Goal: Navigation & Orientation: Find specific page/section

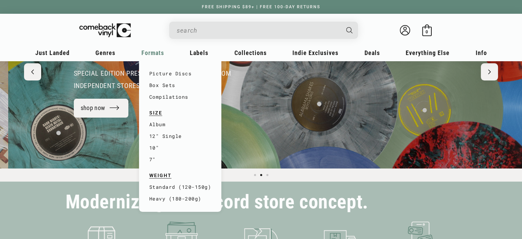
scroll to position [0, 522]
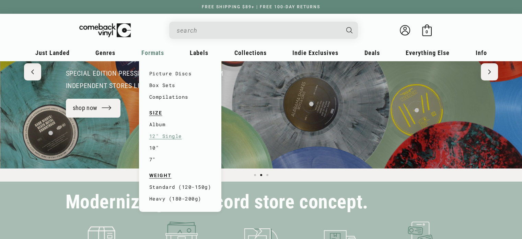
click at [170, 137] on link "12" Single" at bounding box center [180, 136] width 62 height 12
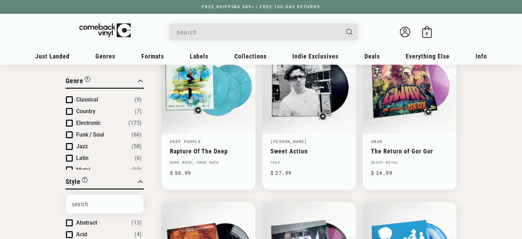
scroll to position [19, 0]
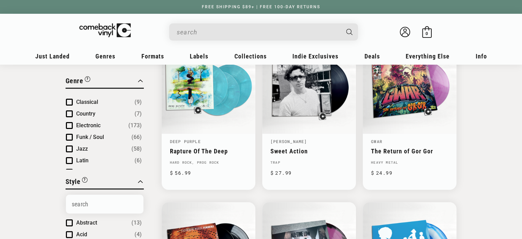
click at [67, 122] on span "Product filter" at bounding box center [69, 125] width 7 height 7
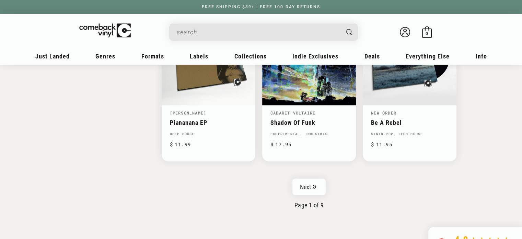
scroll to position [1130, 0]
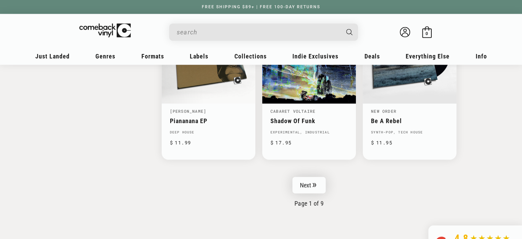
click at [308, 177] on link "Next" at bounding box center [310, 185] width 34 height 16
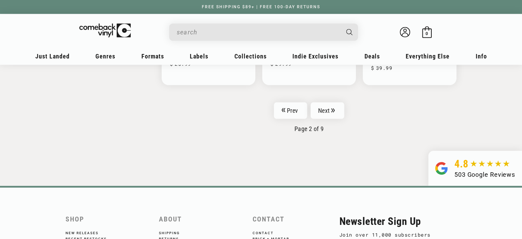
scroll to position [1151, 0]
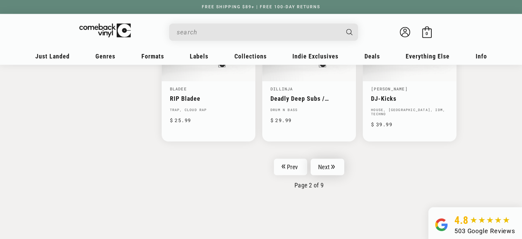
click at [331, 160] on link "Next" at bounding box center [328, 166] width 34 height 16
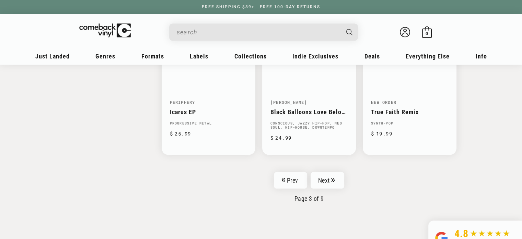
scroll to position [1141, 0]
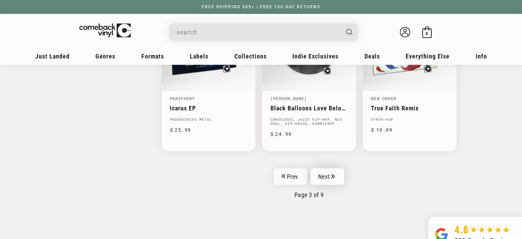
click at [331, 168] on link "Next" at bounding box center [328, 176] width 34 height 16
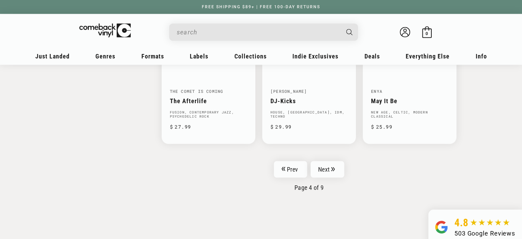
scroll to position [1154, 0]
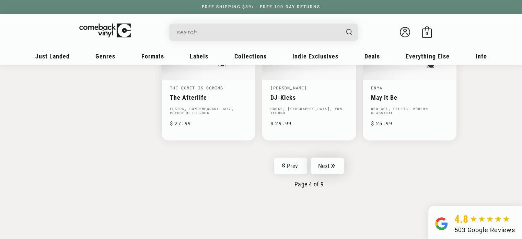
click at [326, 157] on link "Next" at bounding box center [328, 165] width 34 height 16
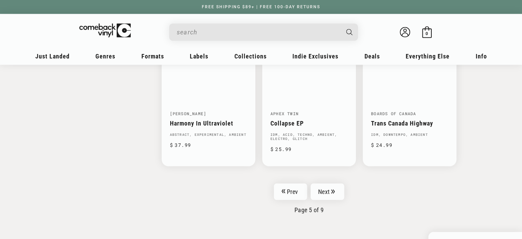
scroll to position [1141, 0]
